Goal: Task Accomplishment & Management: Manage account settings

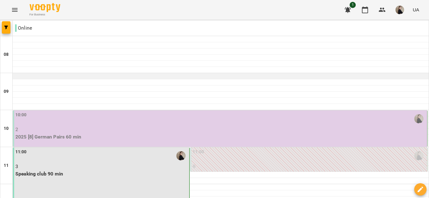
scroll to position [69, 0]
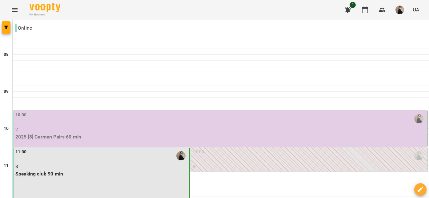
click at [111, 147] on div "11:00 3 Speaking club 90 min" at bounding box center [101, 174] width 177 height 55
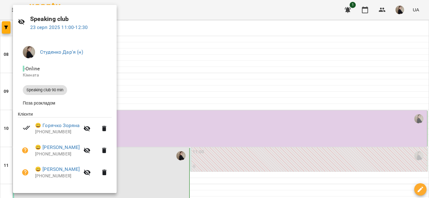
scroll to position [15, 0]
click at [233, 142] on div at bounding box center [214, 99] width 429 height 198
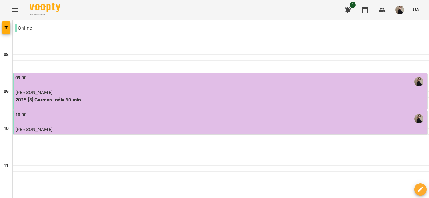
scroll to position [371, 0]
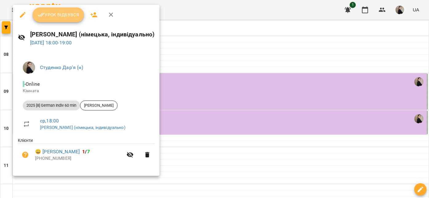
click at [60, 18] on button "Урок відбувся" at bounding box center [59, 14] width 52 height 15
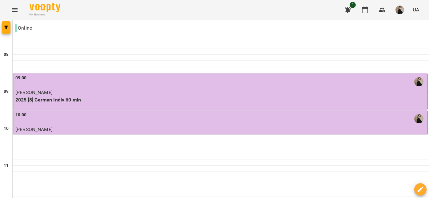
scroll to position [356, 0]
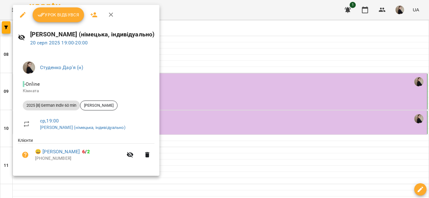
click at [52, 15] on span "Урок відбувся" at bounding box center [59, 14] width 42 height 7
